Goal: Find specific page/section: Find specific page/section

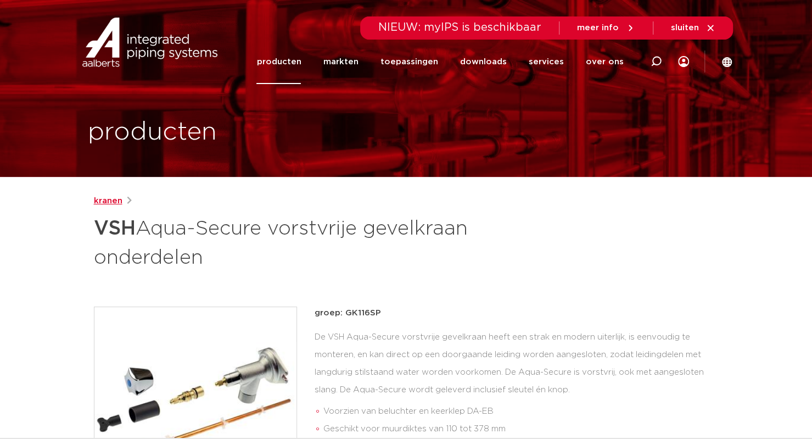
click at [118, 200] on link "kranen" at bounding box center [108, 200] width 29 height 13
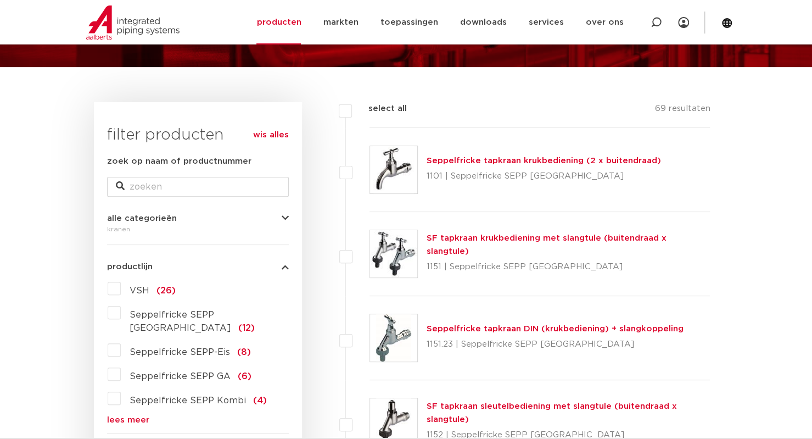
click at [121, 291] on label "VSH (26)" at bounding box center [148, 289] width 55 height 18
click at [0, 0] on input "VSH (26)" at bounding box center [0, 0] width 0 height 0
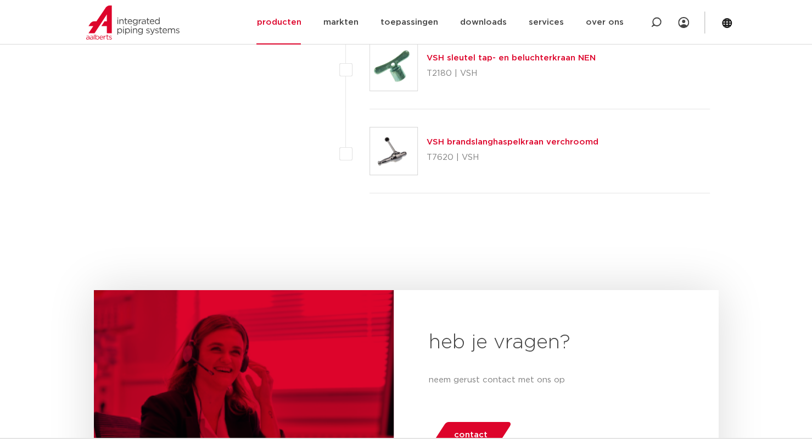
scroll to position [2142, 0]
